Goal: Task Accomplishment & Management: Manage account settings

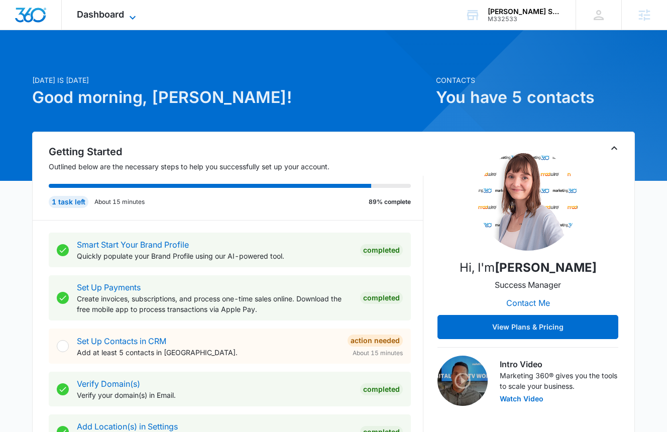
click at [95, 15] on span "Dashboard" at bounding box center [100, 14] width 47 height 11
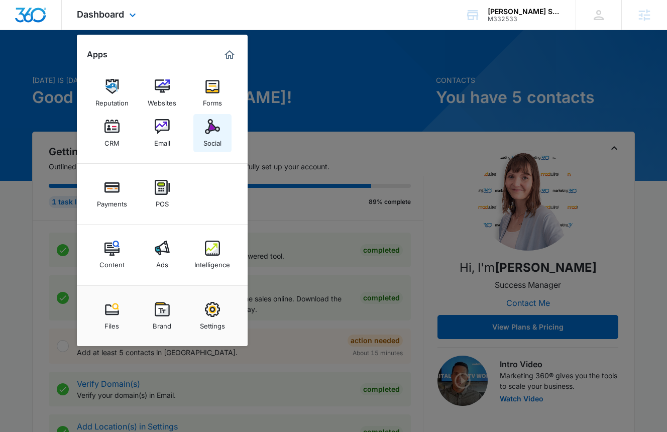
click at [216, 130] on img at bounding box center [212, 126] width 15 height 15
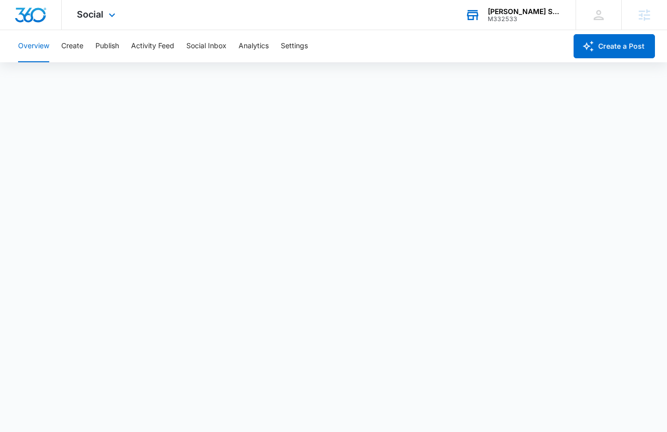
click at [514, 10] on div "[PERSON_NAME] Strategic Advisors" at bounding box center [524, 12] width 73 height 8
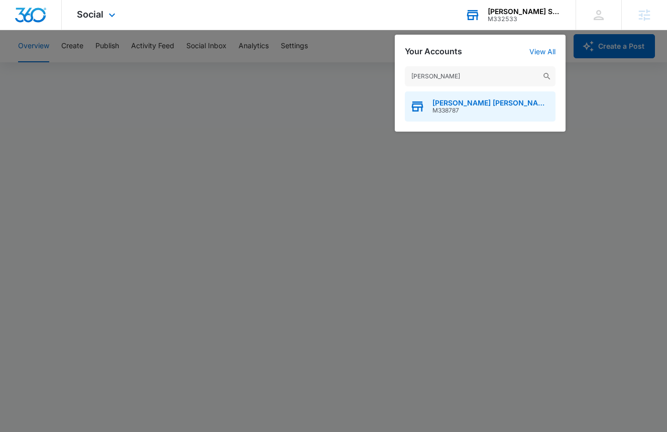
type input "Pearlman"
click at [452, 104] on span "[PERSON_NAME] [PERSON_NAME] Events Agency" at bounding box center [491, 103] width 118 height 8
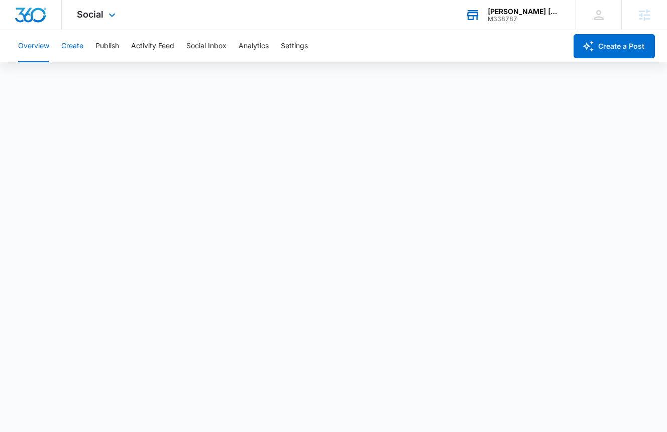
click at [77, 39] on button "Create" at bounding box center [72, 46] width 22 height 32
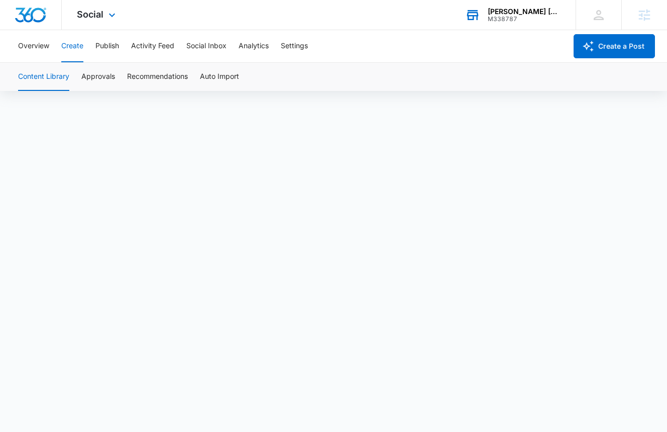
click at [34, 16] on img "Dashboard" at bounding box center [31, 15] width 32 height 15
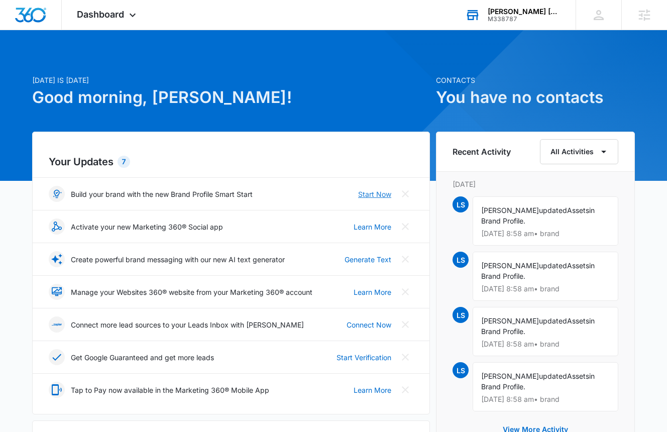
click at [389, 191] on link "Start Now" at bounding box center [374, 194] width 33 height 11
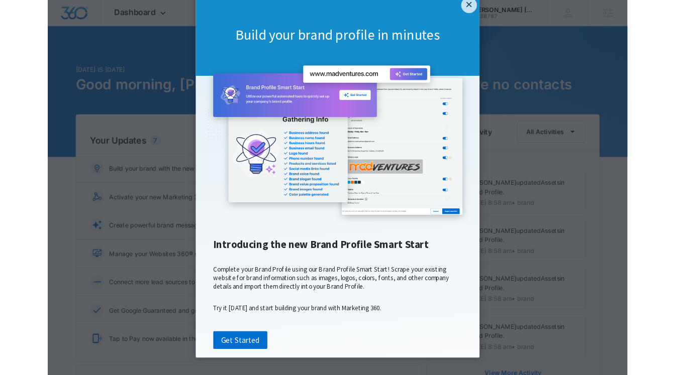
scroll to position [53, 0]
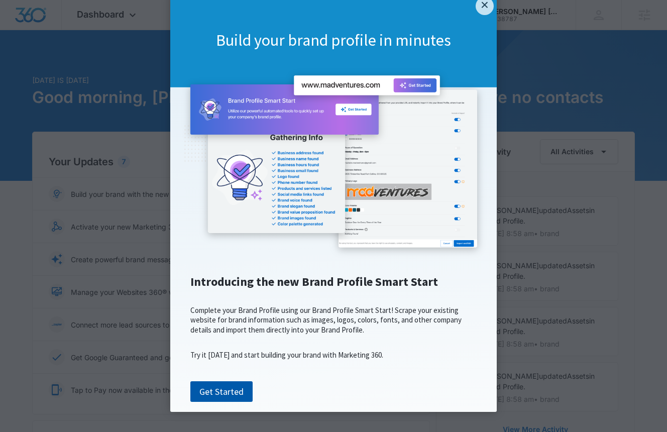
click at [236, 393] on link "Get Started" at bounding box center [221, 391] width 62 height 21
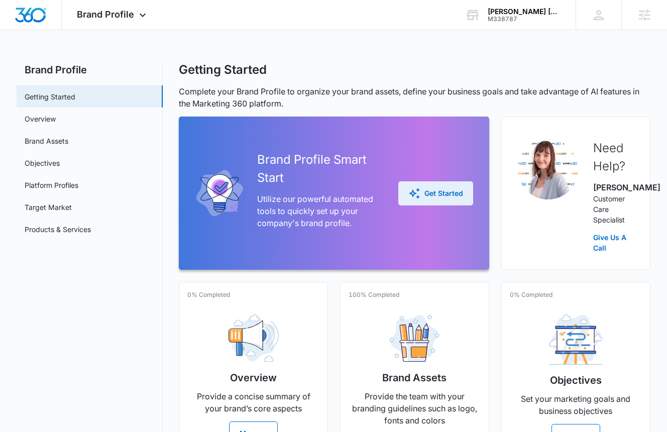
click at [417, 199] on icon "button" at bounding box center [414, 193] width 12 height 12
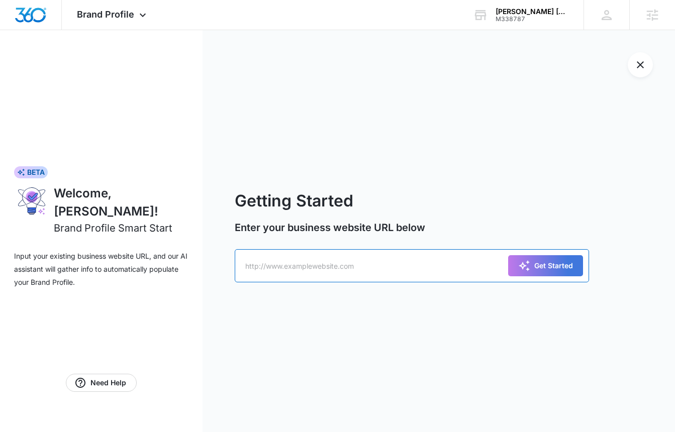
paste input "[URL][DOMAIN_NAME]"
type input "[URL][DOMAIN_NAME]"
click at [532, 268] on div "Get Started" at bounding box center [545, 266] width 55 height 12
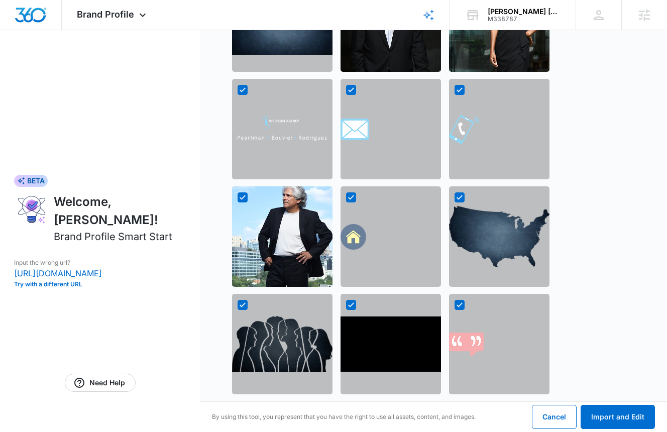
scroll to position [1074, 0]
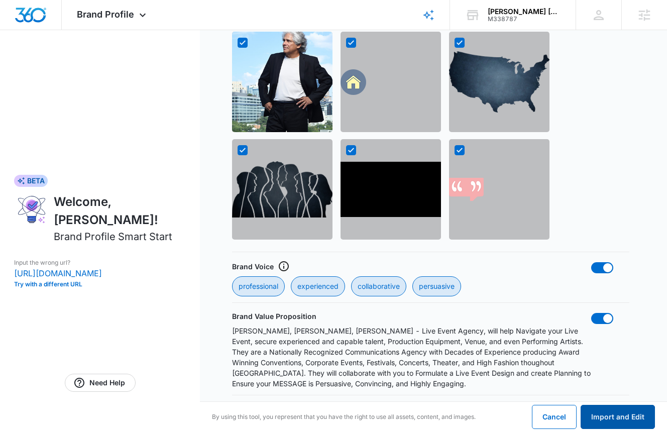
click at [614, 417] on button "Import and Edit" at bounding box center [618, 417] width 74 height 24
click at [637, 420] on button "Import and Edit" at bounding box center [618, 417] width 74 height 24
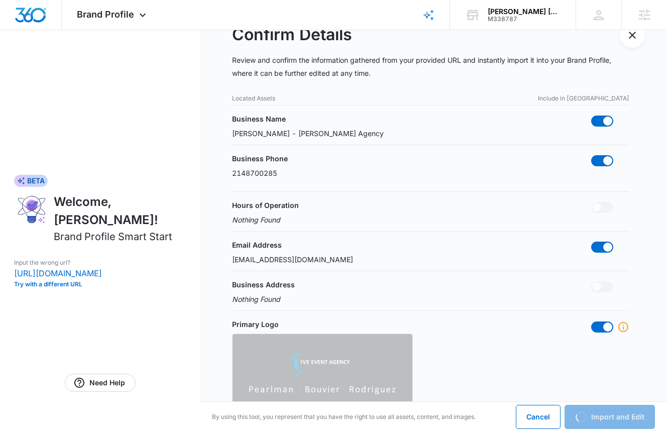
scroll to position [0, 0]
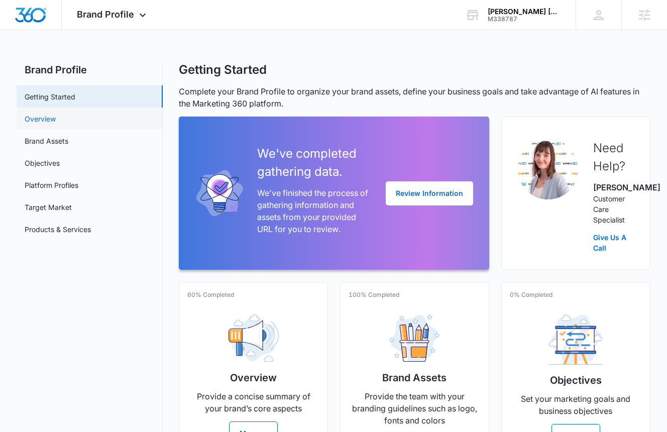
click at [50, 120] on link "Overview" at bounding box center [40, 119] width 31 height 11
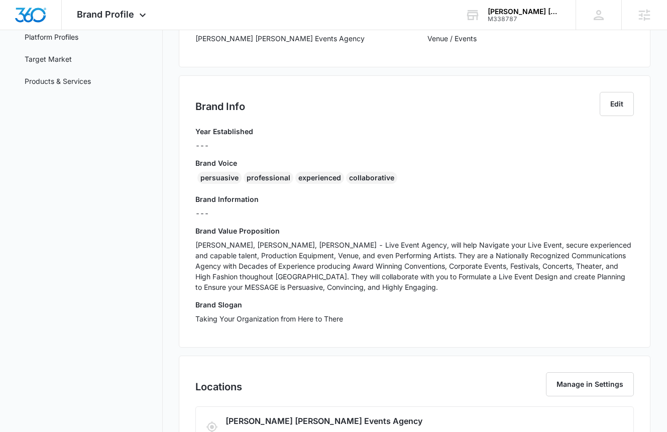
scroll to position [157, 0]
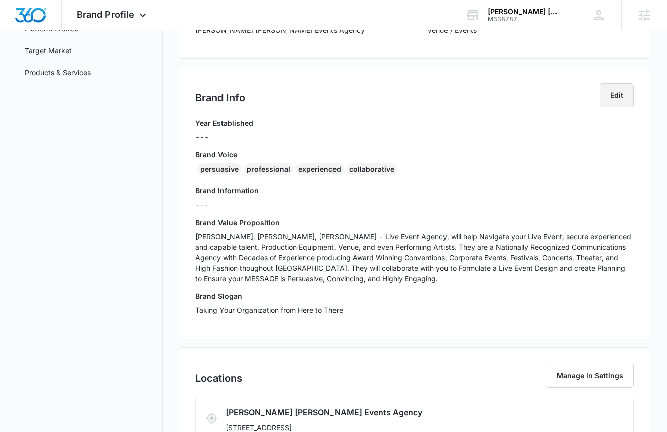
click at [615, 96] on button "Edit" at bounding box center [617, 95] width 34 height 24
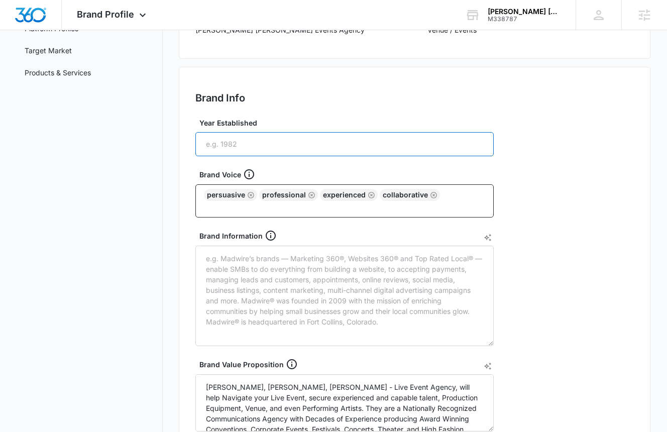
click at [268, 148] on input "Year Established" at bounding box center [344, 144] width 298 height 24
type input "2025"
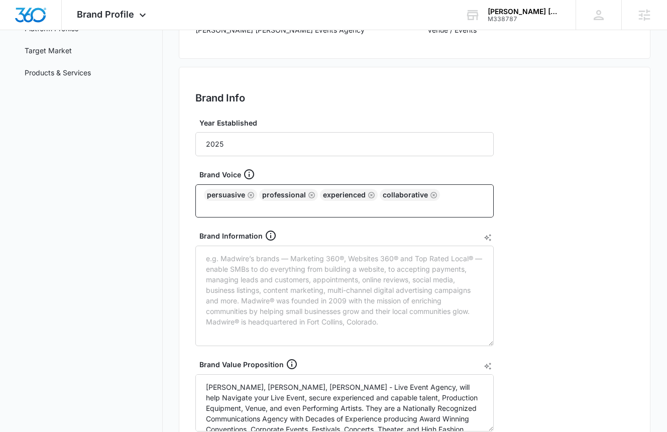
click at [580, 245] on div "Brand Info Edit Year Established 2025 Brand Voice persuasive professional exper…" at bounding box center [415, 318] width 472 height 503
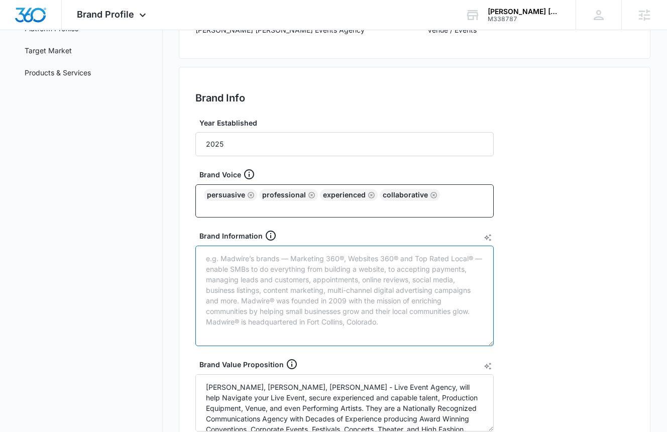
click at [409, 285] on textarea "Brand Information" at bounding box center [344, 296] width 298 height 100
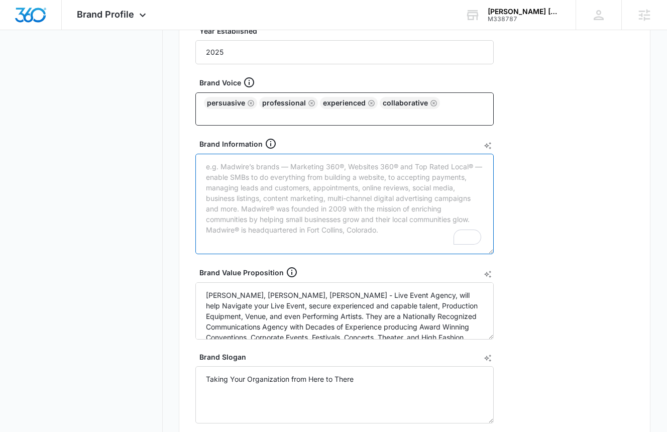
scroll to position [266, 0]
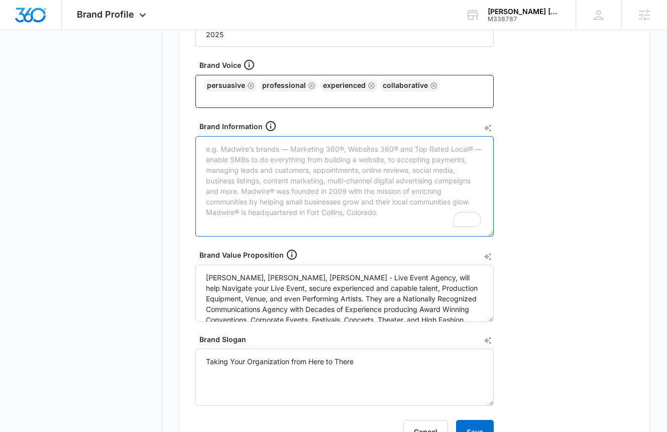
paste textarea "earlman [PERSON_NAME] Events Agency's core offering is high-end Corporate Event…"
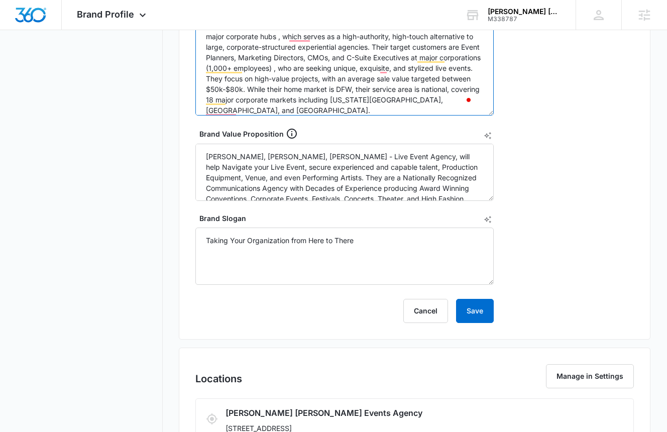
scroll to position [388, 0]
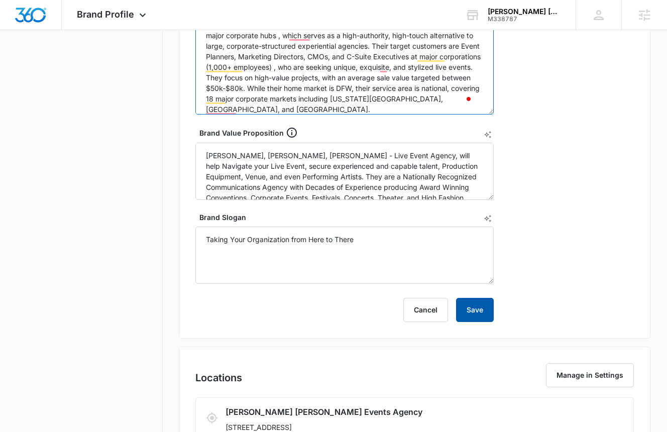
type textarea "earlman [PERSON_NAME] Events Agency's core offering is high-end Corporate Event…"
click at [478, 306] on button "Save" at bounding box center [475, 310] width 38 height 24
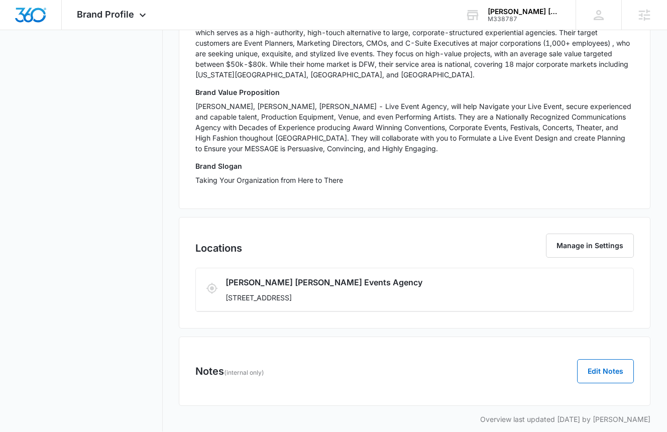
scroll to position [0, 0]
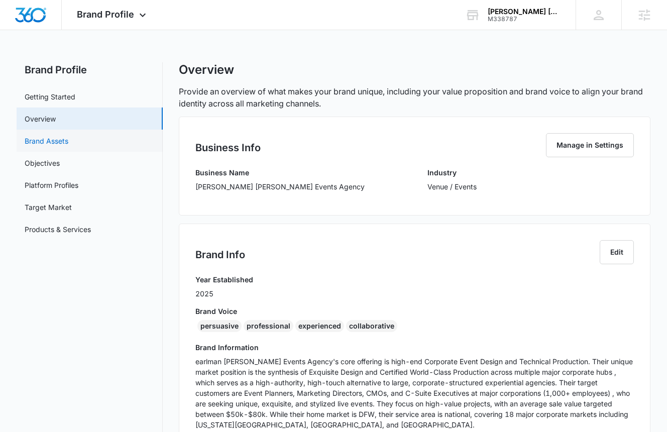
click at [59, 142] on link "Brand Assets" at bounding box center [47, 141] width 44 height 11
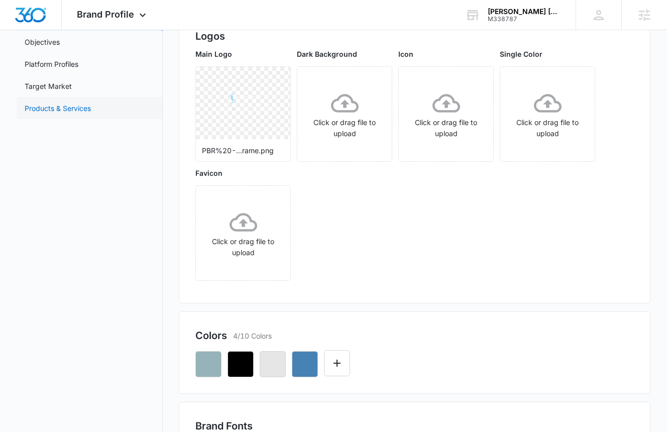
scroll to position [110, 0]
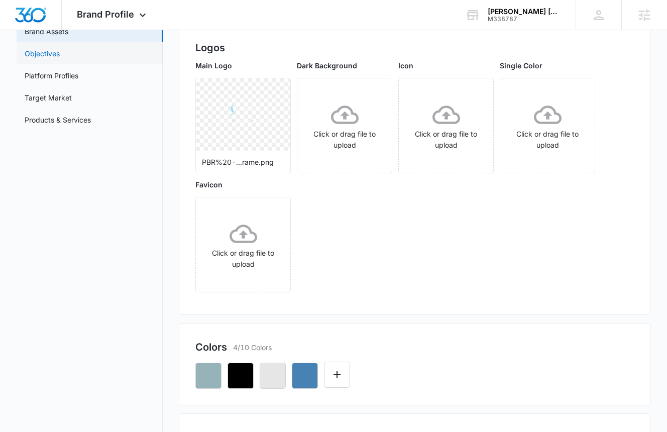
click at [58, 50] on link "Objectives" at bounding box center [42, 53] width 35 height 11
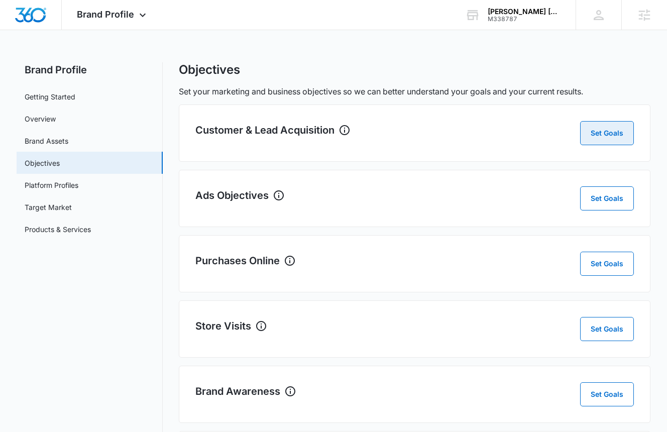
click at [620, 138] on button "Set Goals" at bounding box center [607, 133] width 54 height 24
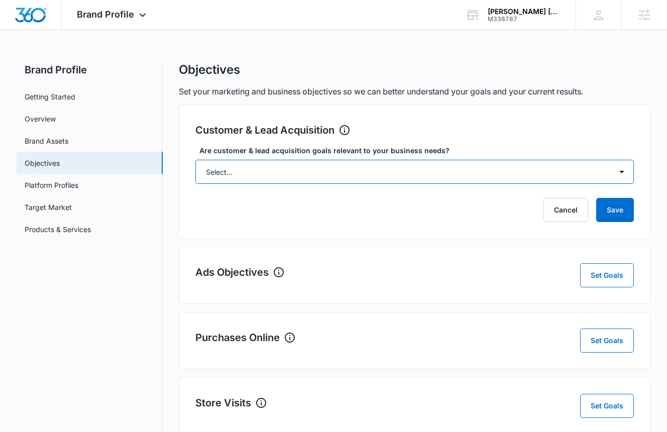
click at [356, 176] on select "Select... Yes No Yes, but don't currently have the data" at bounding box center [414, 172] width 439 height 24
click at [195, 160] on select "Select... Yes No Yes, but don't currently have the data" at bounding box center [414, 172] width 439 height 24
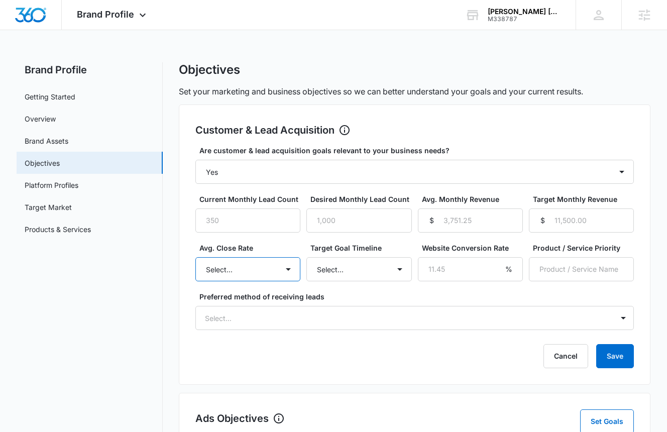
click at [225, 273] on select "Select... Unknown 0-10% 11-20% 21-30% 31-40% 41-50% 51-60% 61-70% 71-80% 81-90%…" at bounding box center [247, 269] width 105 height 24
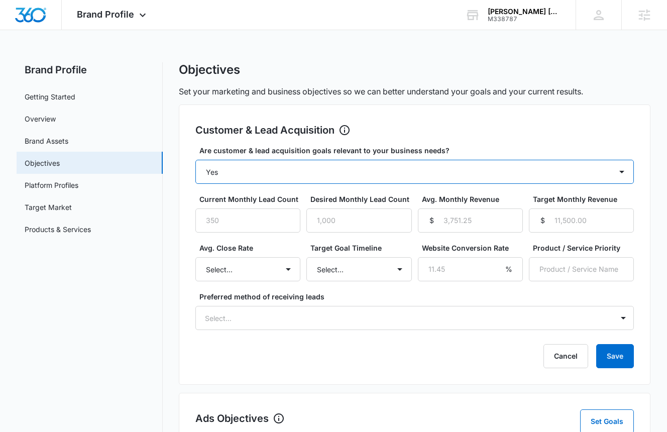
click at [315, 169] on select "Select... Yes No Yes, but don't currently have the data" at bounding box center [414, 172] width 439 height 24
select select "yes, but later"
click at [195, 160] on select "Select... Yes No Yes, but don't currently have the data" at bounding box center [414, 172] width 439 height 24
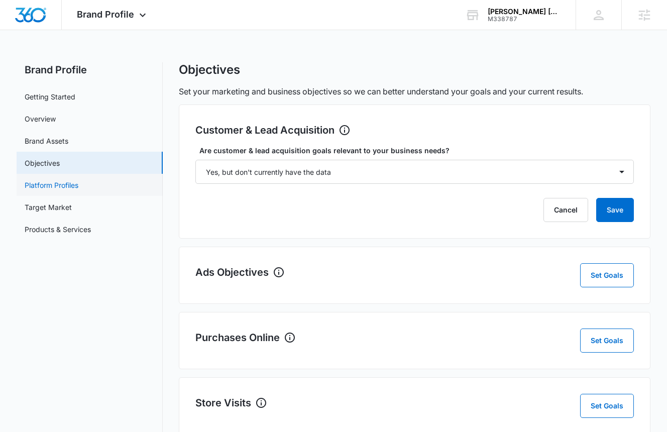
click at [74, 184] on link "Platform Profiles" at bounding box center [52, 185] width 54 height 11
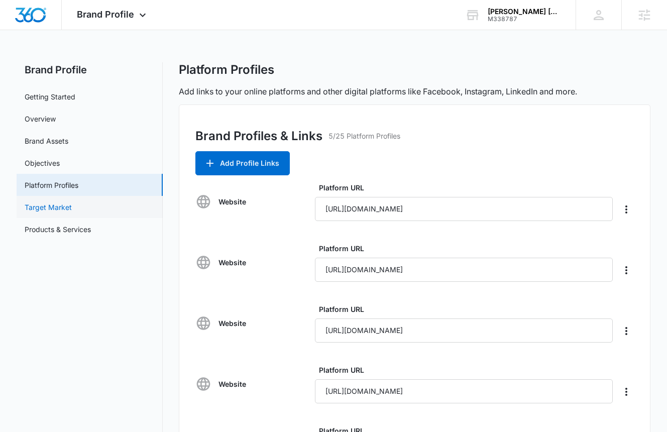
click at [72, 209] on link "Target Market" at bounding box center [48, 207] width 47 height 11
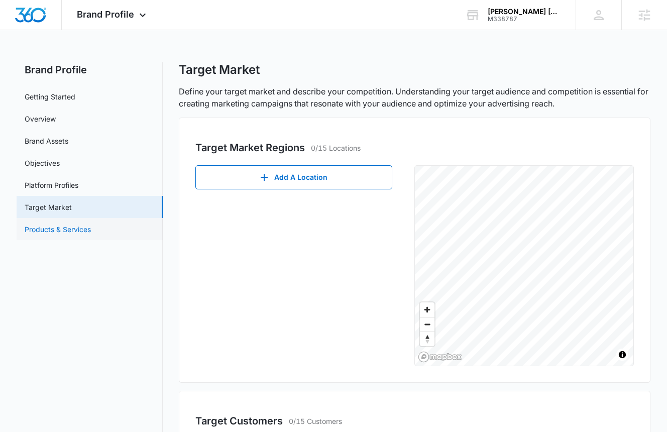
click at [56, 229] on link "Products & Services" at bounding box center [58, 229] width 66 height 11
